Goal: Information Seeking & Learning: Find specific fact

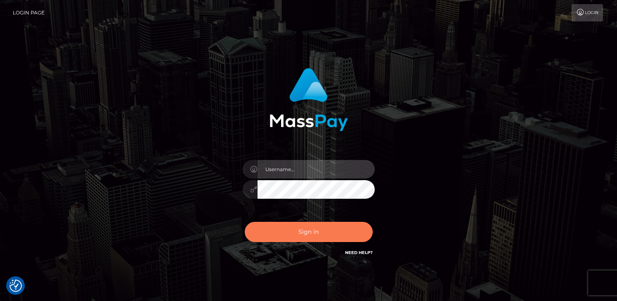
type input "grace.rush"
click at [292, 236] on button "Sign in" at bounding box center [309, 232] width 128 height 20
type input "grace.rush"
click at [307, 229] on button "Sign in" at bounding box center [309, 232] width 128 height 20
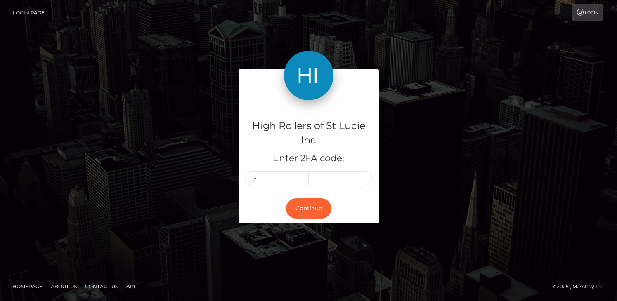
type input "7"
type input "2"
type input "3"
type input "8"
type input "4"
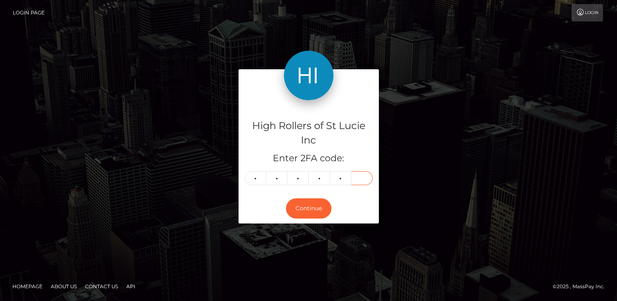
type input "5"
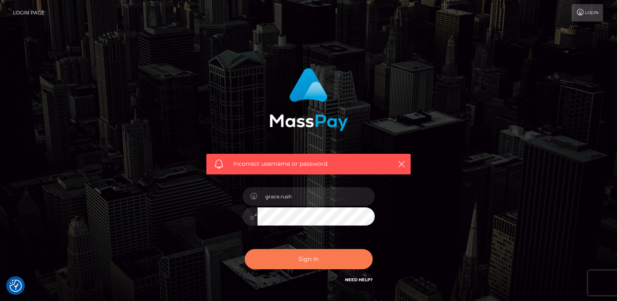
click at [298, 255] on button "Sign in" at bounding box center [309, 259] width 128 height 20
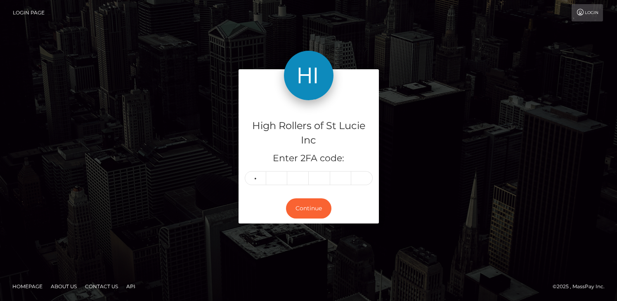
type input "7"
type input "2"
type input "3"
type input "8"
type input "4"
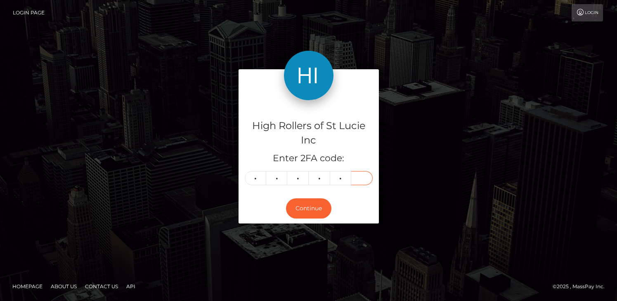
type input "5"
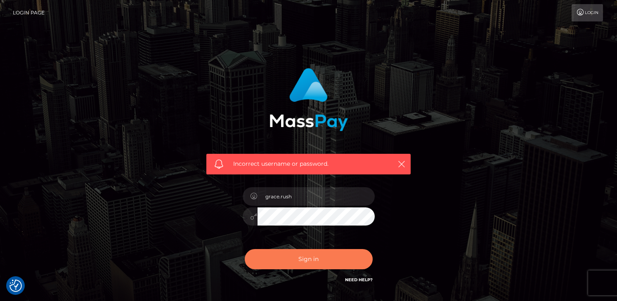
click at [301, 250] on button "Sign in" at bounding box center [309, 259] width 128 height 20
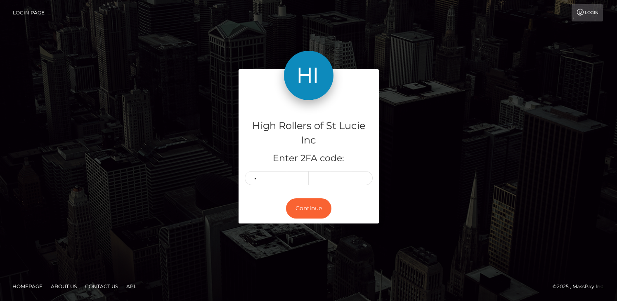
type input "8"
type input "5"
type input "2"
type input "7"
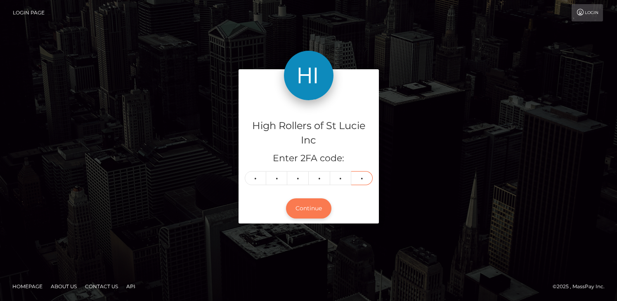
type input "2"
click at [304, 204] on button "Continue" at bounding box center [308, 209] width 45 height 20
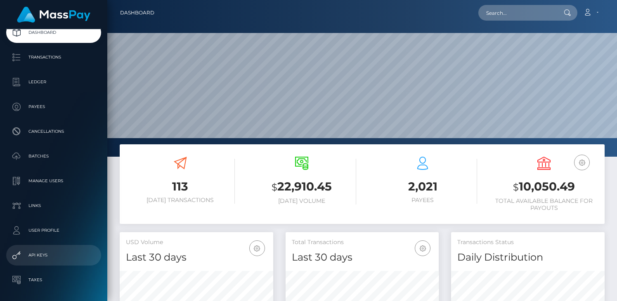
scroll to position [78, 0]
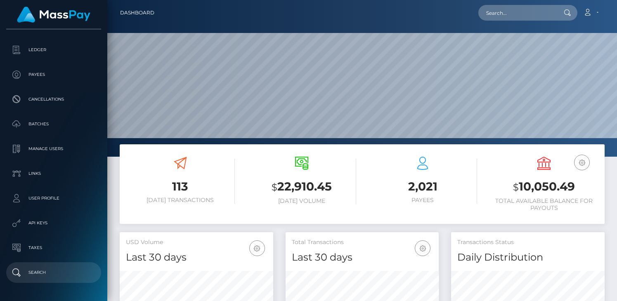
click at [52, 271] on p "Search" at bounding box center [53, 273] width 88 height 12
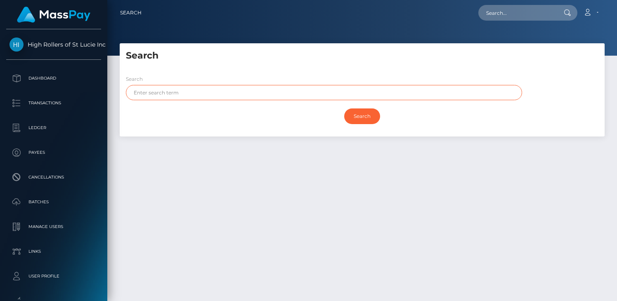
click at [162, 86] on input "text" at bounding box center [324, 92] width 396 height 15
paste input "Thank you! I will submit this to the bank. Your redemption will be confirmed on…"
type input "Thank you! I will submit this to the bank. Your redemption will be confirmed on…"
type input "Taylor"
click at [344, 109] on input "Search" at bounding box center [362, 117] width 36 height 16
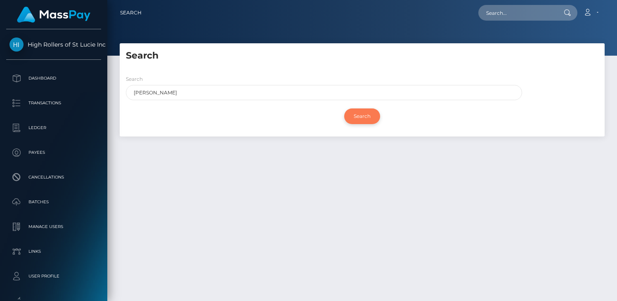
click at [366, 117] on input "Search" at bounding box center [362, 117] width 36 height 16
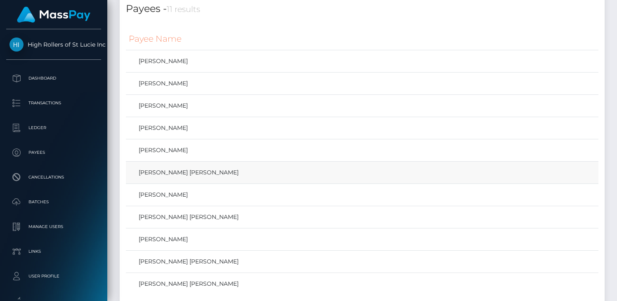
scroll to position [147, 0]
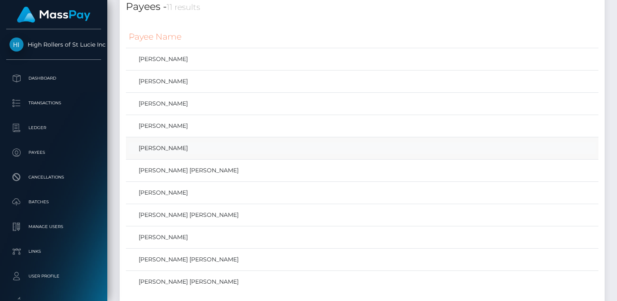
click at [159, 147] on link "Taylor Flanigan" at bounding box center [362, 148] width 467 height 12
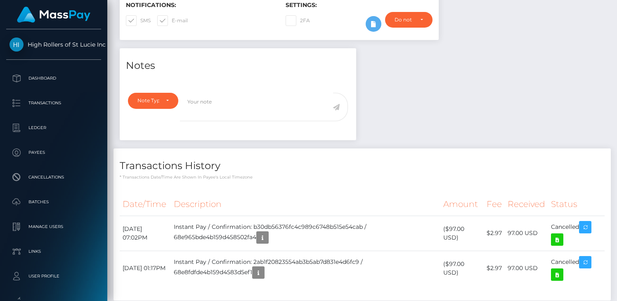
scroll to position [234, 0]
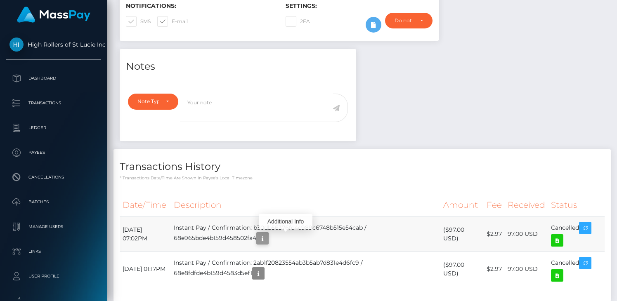
click at [267, 240] on icon "button" at bounding box center [263, 239] width 10 height 10
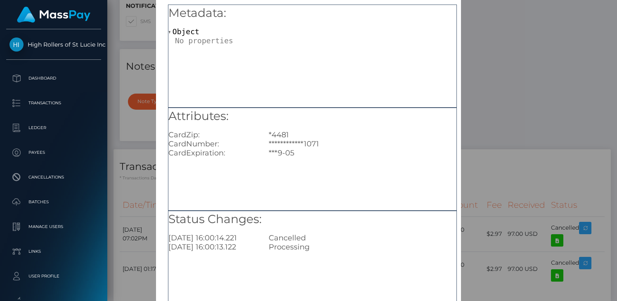
scroll to position [91, 0]
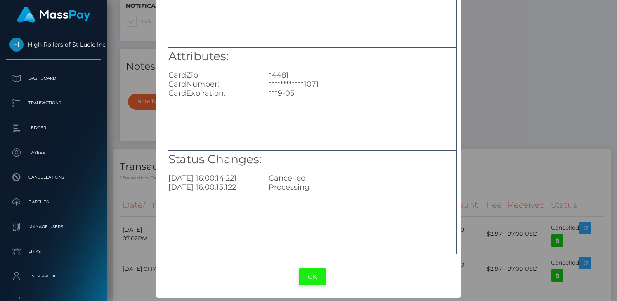
click at [317, 278] on button "OK" at bounding box center [312, 277] width 27 height 17
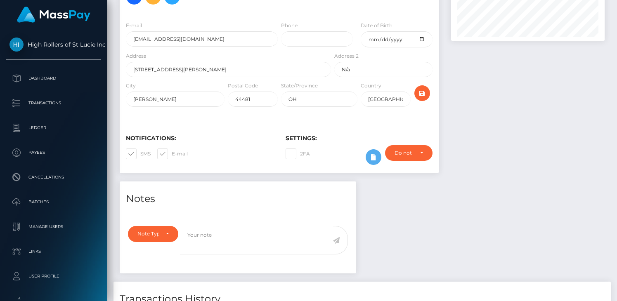
scroll to position [0, 0]
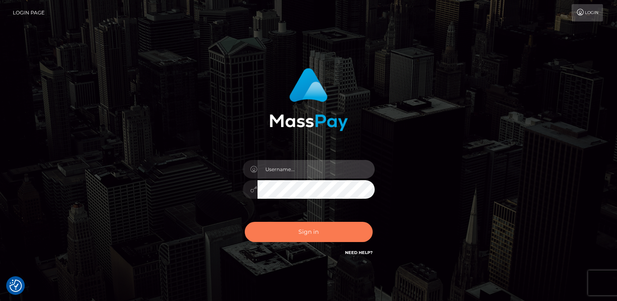
type input "grace.rush"
click at [309, 234] on button "Sign in" at bounding box center [309, 232] width 128 height 20
type input "grace.rush"
click at [300, 239] on button "Sign in" at bounding box center [309, 232] width 128 height 20
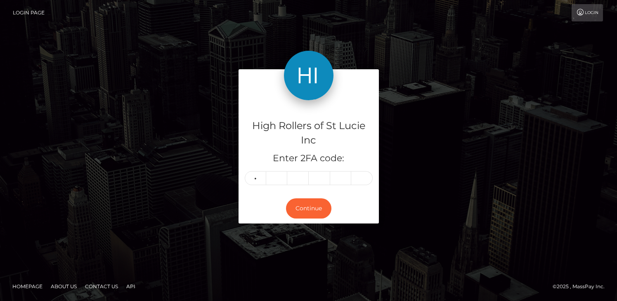
type input "0"
type input "2"
type input "1"
type input "9"
type input "7"
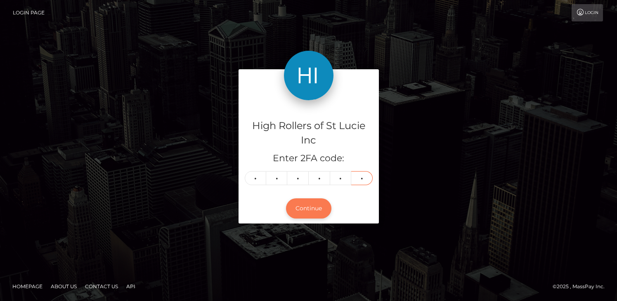
type input "2"
click at [309, 203] on button "Continue" at bounding box center [308, 209] width 45 height 20
click at [309, 206] on button "Continue" at bounding box center [308, 209] width 45 height 20
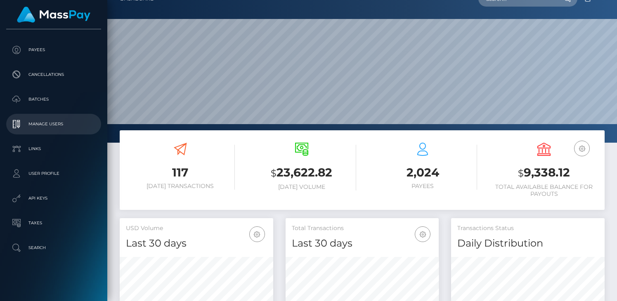
scroll to position [21, 0]
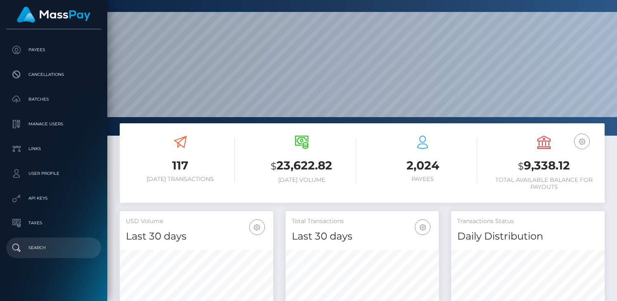
click at [44, 239] on link "Search" at bounding box center [53, 248] width 95 height 21
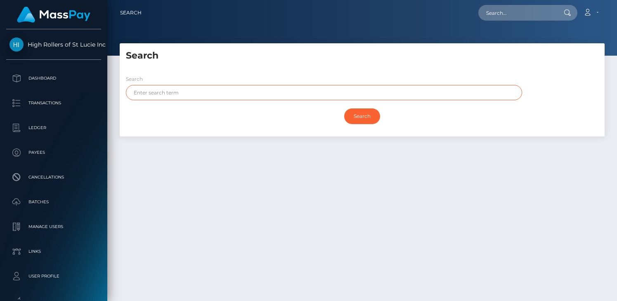
click at [180, 94] on input "text" at bounding box center [324, 92] width 396 height 15
paste input "aytayflanigan5683@gmail.com"
type input "aytayflanigan5683@gmail.com"
click at [344, 109] on input "Search" at bounding box center [362, 117] width 36 height 16
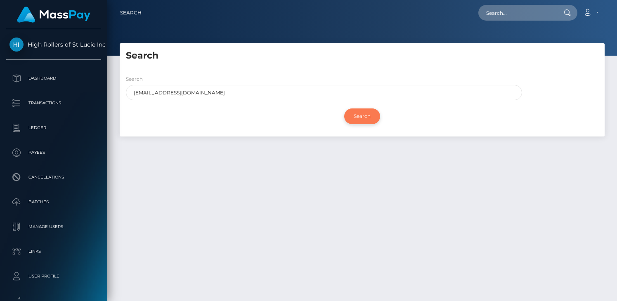
click at [358, 121] on input "Search" at bounding box center [362, 117] width 36 height 16
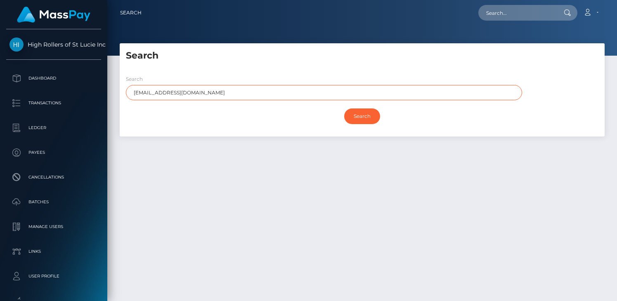
click at [257, 96] on input "aytayflanigan5683@gmail.com" at bounding box center [324, 92] width 396 height 15
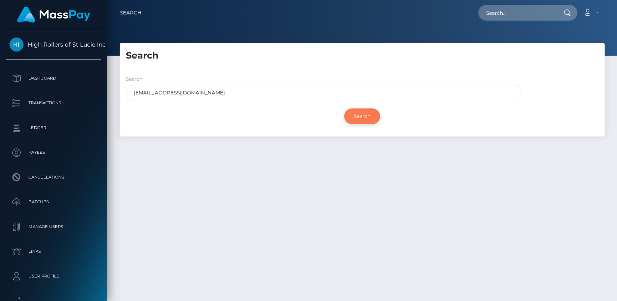
click at [358, 118] on input "Search" at bounding box center [362, 117] width 36 height 16
click at [331, 40] on div at bounding box center [362, 28] width 510 height 56
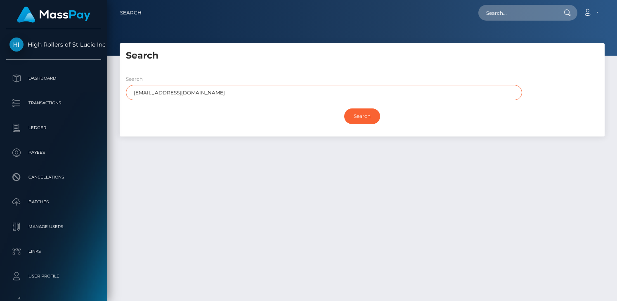
click at [219, 92] on input "aytayflanigan5683@gmail.com" at bounding box center [324, 92] width 396 height 15
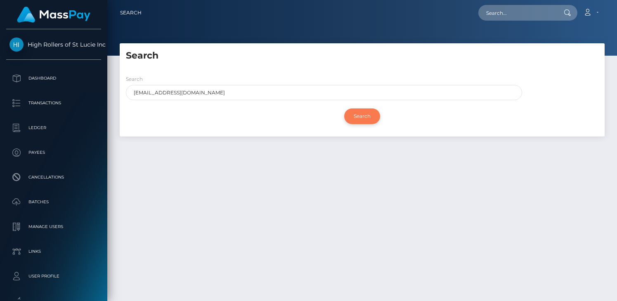
click at [347, 114] on input "Search" at bounding box center [362, 117] width 36 height 16
click at [280, 26] on div at bounding box center [362, 28] width 510 height 56
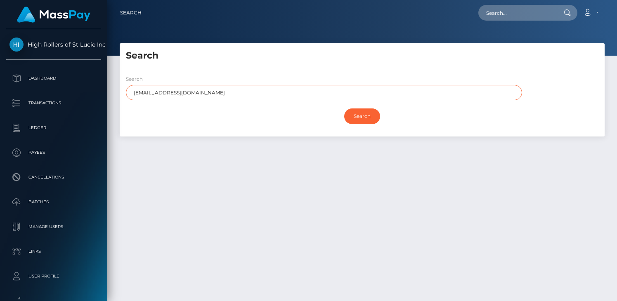
click at [238, 86] on input "aytayflanigan5683@gmail.com" at bounding box center [324, 92] width 396 height 15
type input "Taylor"
click at [344, 109] on input "Search" at bounding box center [362, 117] width 36 height 16
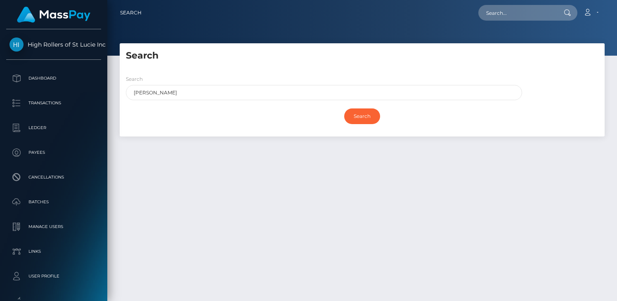
click at [360, 104] on div "Search" at bounding box center [362, 116] width 473 height 24
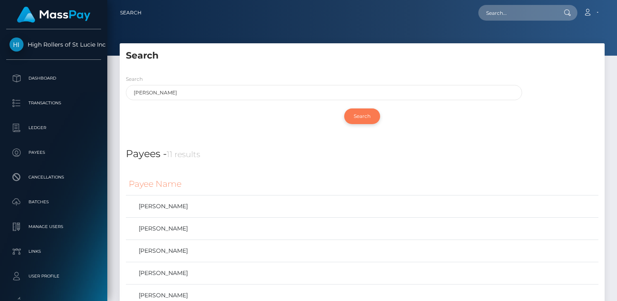
click at [364, 115] on input "Search" at bounding box center [362, 117] width 36 height 16
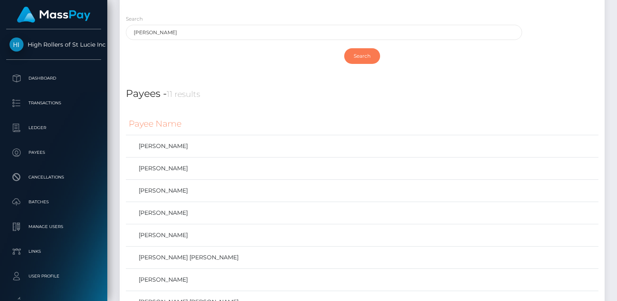
scroll to position [61, 0]
click at [172, 239] on link "[PERSON_NAME]" at bounding box center [362, 235] width 467 height 12
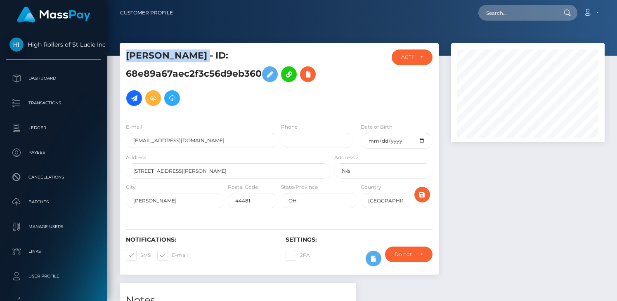
drag, startPoint x: 199, startPoint y: 57, endPoint x: 113, endPoint y: 55, distance: 85.9
click at [113, 55] on div "Customer Profile Loading... Loading..." at bounding box center [362, 292] width 510 height 585
copy div "[PERSON_NAME]"
click at [227, 75] on h5 "[PERSON_NAME] - ID: 68e89a67aec2f3c56d9eb360" at bounding box center [226, 80] width 201 height 61
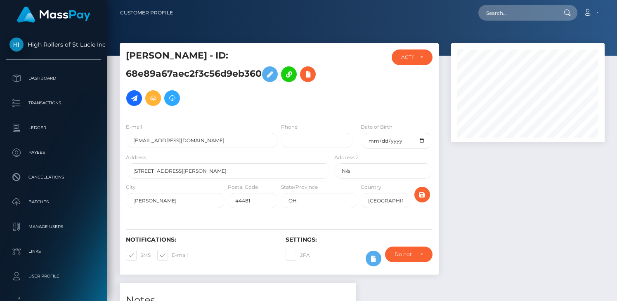
copy h5 "68e89a67aec2f3c56d9eb360"
